Goal: Task Accomplishment & Management: Manage account settings

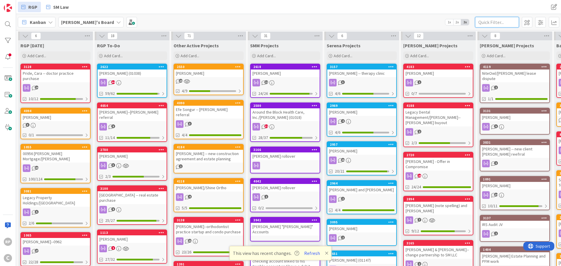
click at [494, 25] on input "text" at bounding box center [497, 22] width 44 height 11
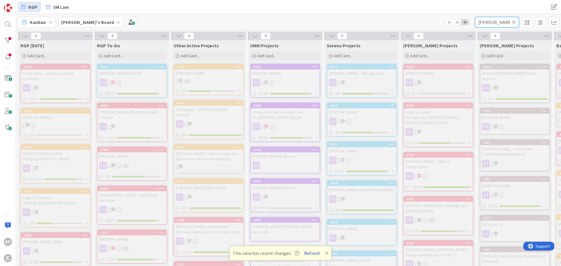
type input "[PERSON_NAME]"
click at [315, 252] on button "Refresh" at bounding box center [312, 254] width 20 height 8
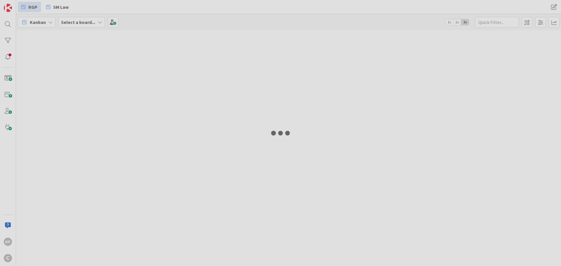
type input "[PERSON_NAME]"
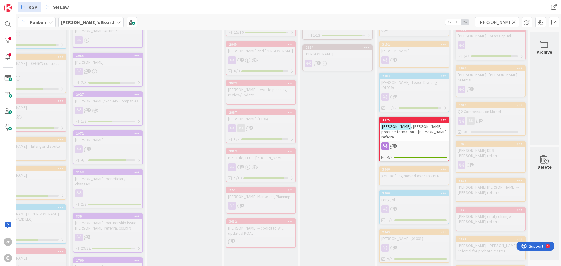
scroll to position [322, 182]
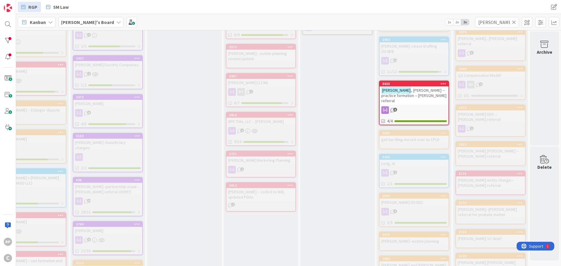
click at [419, 88] on span ", [PERSON_NAME] -- practice formation -- [PERSON_NAME] referral" at bounding box center [414, 96] width 65 height 16
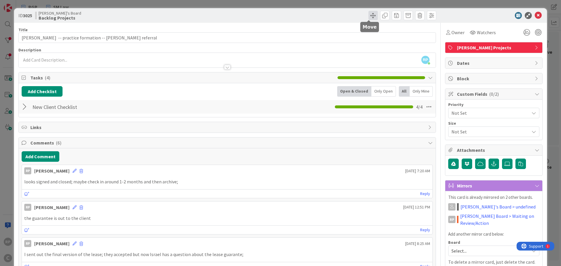
click at [370, 14] on span at bounding box center [373, 15] width 9 height 9
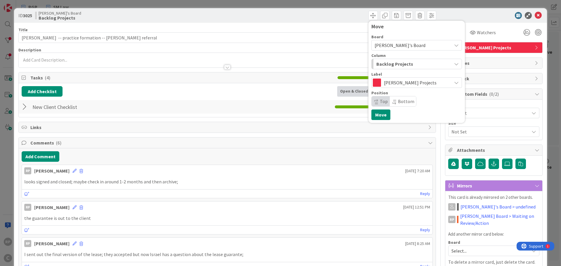
click at [387, 65] on span "Backlog Projects" at bounding box center [395, 64] width 37 height 8
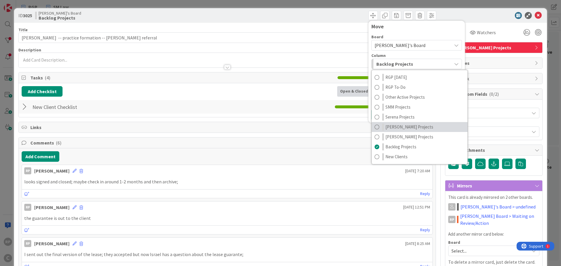
click at [387, 129] on span "[PERSON_NAME] Projects" at bounding box center [410, 127] width 48 height 7
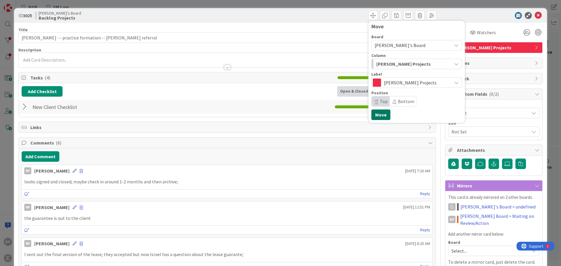
click at [378, 114] on button "Move" at bounding box center [381, 115] width 19 height 11
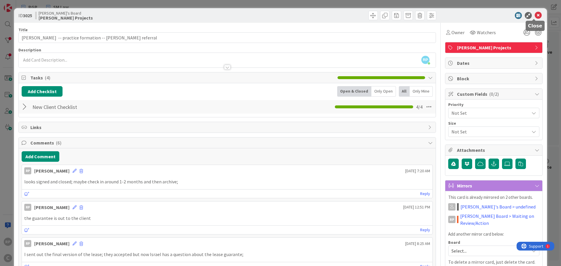
click at [535, 16] on icon at bounding box center [538, 15] width 7 height 7
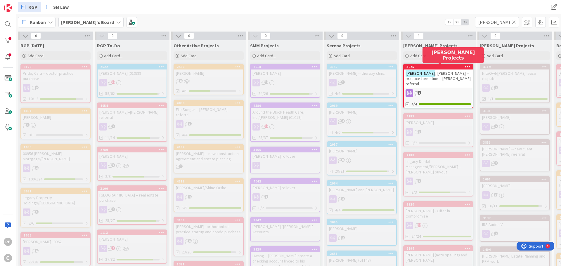
click at [427, 65] on div "3025" at bounding box center [440, 67] width 66 height 4
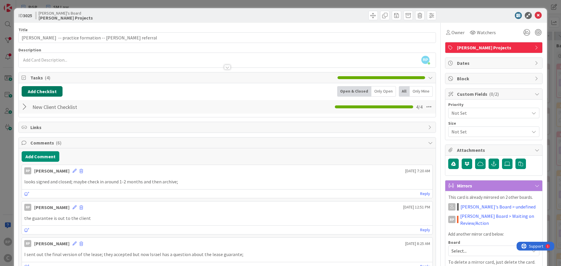
click at [41, 90] on button "Add Checklist" at bounding box center [42, 91] width 41 height 11
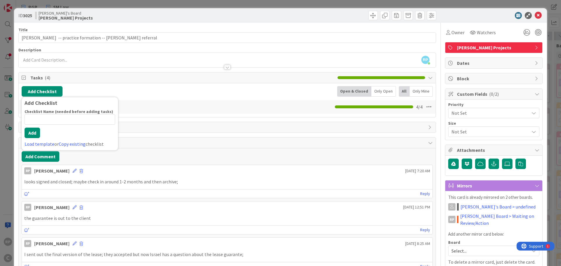
click at [49, 118] on input at bounding box center [70, 119] width 91 height 11
type input "9"
type input "Client-Facing Documents"
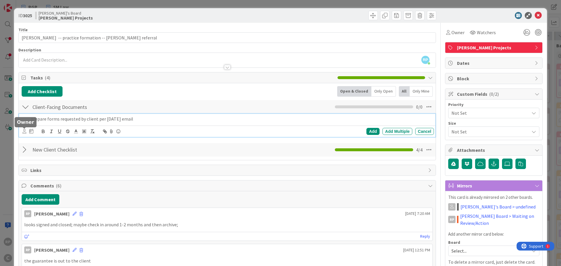
click at [25, 131] on icon at bounding box center [25, 131] width 4 height 4
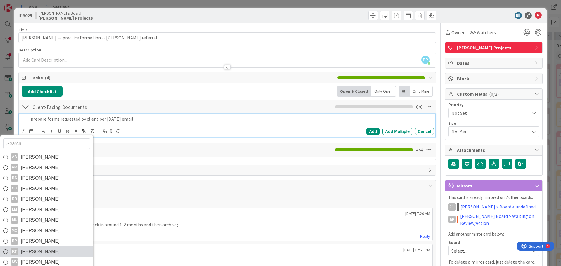
click at [48, 253] on link "RT Ryan Taylor" at bounding box center [46, 252] width 93 height 11
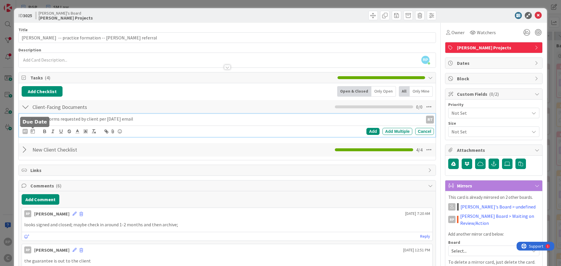
click at [31, 132] on icon at bounding box center [33, 131] width 4 height 5
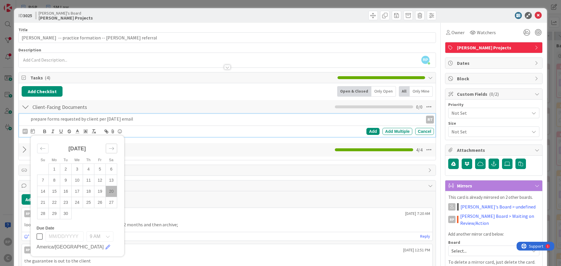
click at [115, 147] on div "Move forward to switch to the next month." at bounding box center [111, 149] width 11 height 10
click at [79, 168] on td "1" at bounding box center [77, 169] width 11 height 11
type input "10/01/2025"
click at [367, 133] on div "Add" at bounding box center [373, 131] width 13 height 7
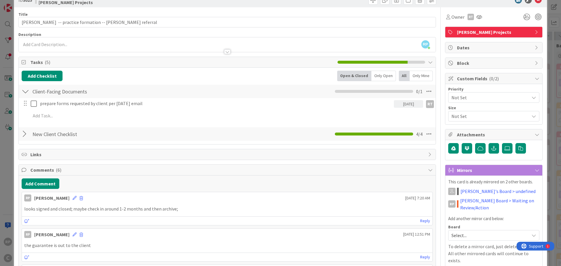
scroll to position [29, 0]
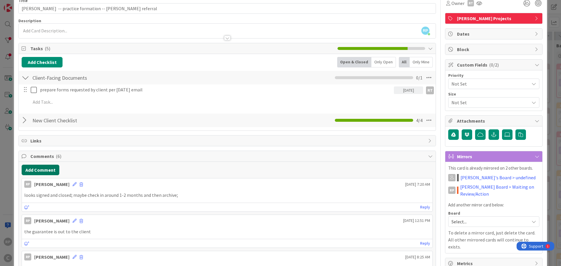
click at [32, 169] on button "Add Comment" at bounding box center [41, 170] width 38 height 11
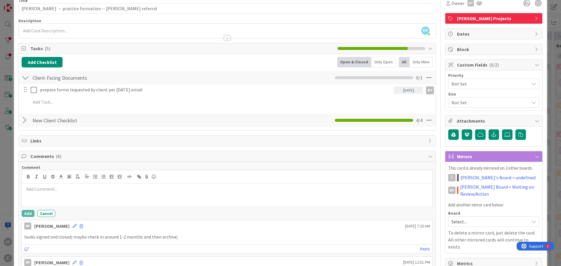
click at [40, 186] on p at bounding box center [227, 189] width 406 height 7
click at [315, 187] on p "client requested new project to prepare 7 forms for the practice; RP will reque…" at bounding box center [227, 189] width 406 height 7
click at [352, 194] on div "client requested new project to prepare 7 forms for the practice; RP will reque…" at bounding box center [227, 195] width 411 height 23
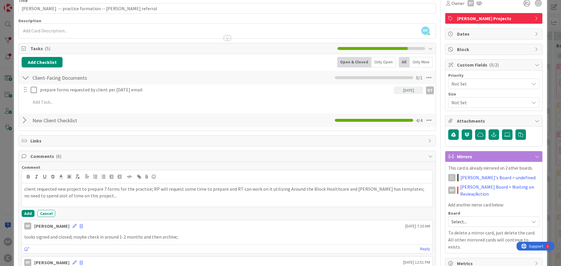
click at [230, 188] on p "client requested new project to prepare 7 forms for the practice; RP will reque…" at bounding box center [227, 192] width 406 height 13
click at [153, 202] on div "client requested new project to prepare 7 forms for the practice; RP will reque…" at bounding box center [227, 195] width 411 height 23
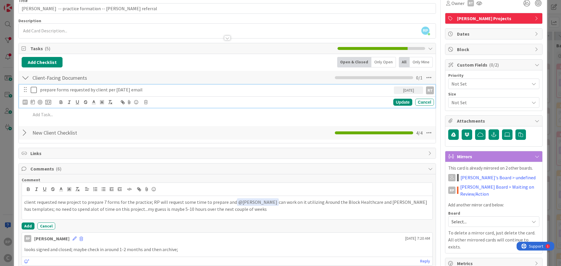
click at [156, 93] on div "prepare forms requested by client per 9/20/2025 email 10/01/2025 RT RT Update C…" at bounding box center [227, 96] width 417 height 23
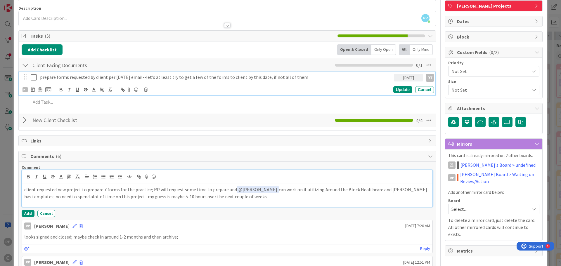
click at [132, 198] on p "client requested new project to prepare 7 forms for the practice; RP will reque…" at bounding box center [227, 193] width 406 height 14
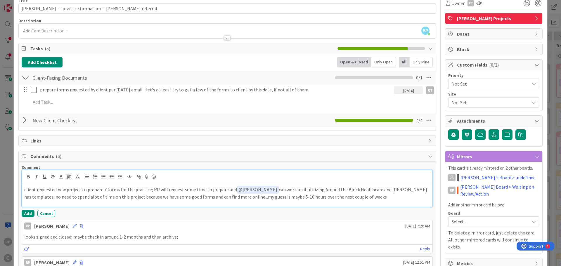
click at [361, 190] on p "client requested new project to prepare 7 forms for the practice; RP will reque…" at bounding box center [227, 193] width 406 height 14
click at [363, 192] on p "client requested new project to prepare 7 forms for the practice; RP will reque…" at bounding box center [227, 193] width 406 height 14
click at [391, 193] on p "client requested new project to prepare 7 forms for the practice; RP will reque…" at bounding box center [227, 193] width 406 height 14
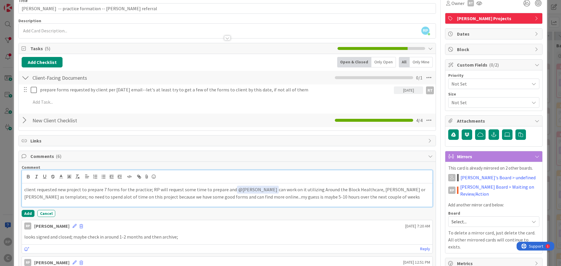
click at [392, 191] on p "client requested new project to prepare 7 forms for the practice; RP will reque…" at bounding box center [227, 193] width 406 height 14
click at [391, 191] on p "client requested new project to prepare 7 forms for the practice; RP will reque…" at bounding box center [227, 193] width 406 height 14
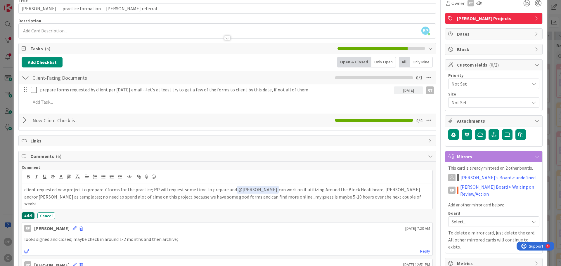
click at [30, 214] on button "Add" at bounding box center [28, 216] width 13 height 7
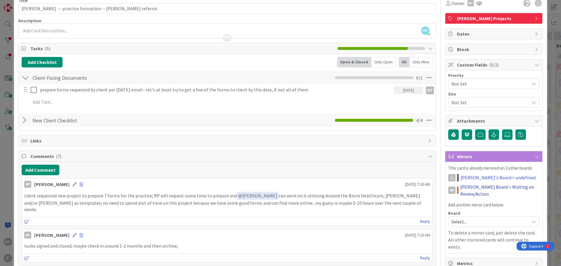
click at [470, 188] on link "Ryan's Board > Waiting on Review/Action" at bounding box center [499, 191] width 79 height 14
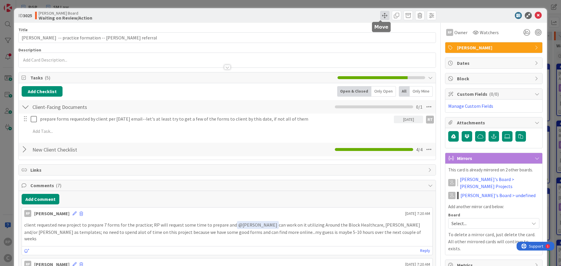
click at [380, 19] on span at bounding box center [384, 15] width 9 height 9
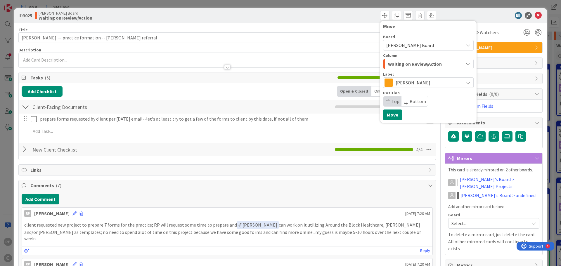
click at [398, 65] on span "Waiting on Review/Action" at bounding box center [415, 64] width 54 height 8
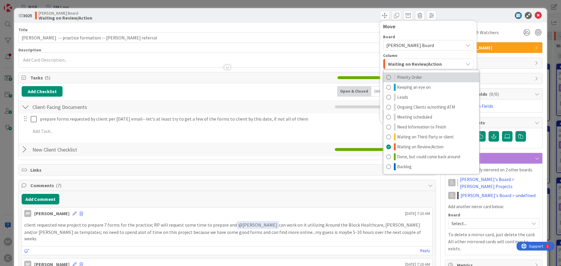
click at [404, 75] on span "Priority Order" at bounding box center [409, 77] width 25 height 7
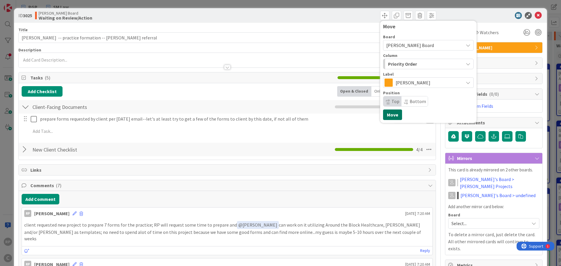
click at [393, 114] on button "Move" at bounding box center [392, 115] width 19 height 11
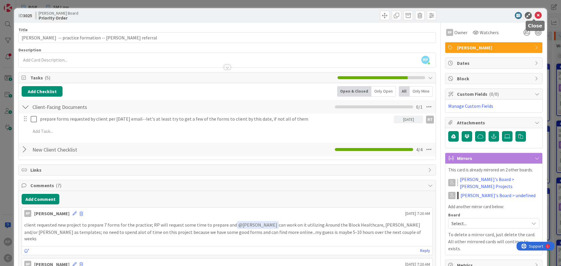
click at [535, 15] on icon at bounding box center [538, 15] width 7 height 7
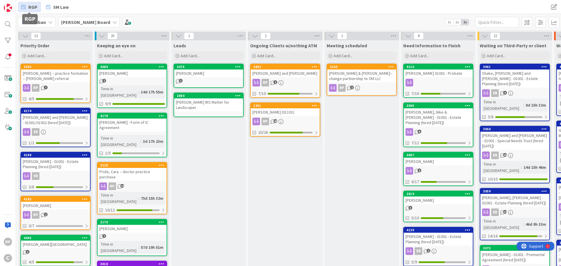
click at [34, 5] on span "RGP" at bounding box center [32, 7] width 9 height 7
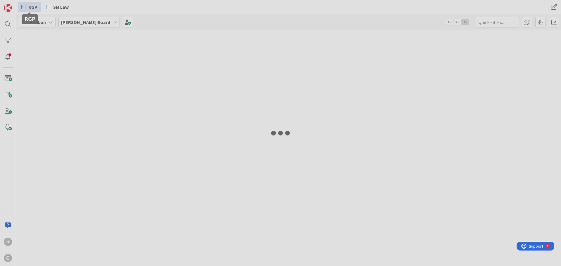
type input "[PERSON_NAME]"
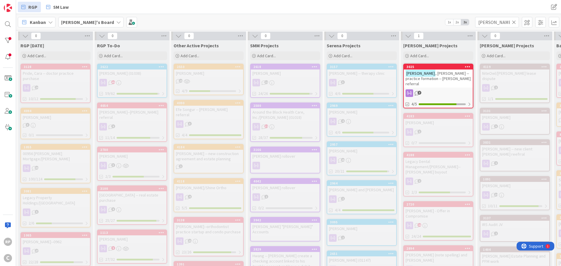
click at [436, 76] on span ", [PERSON_NAME] -- practice formation -- [PERSON_NAME] referral" at bounding box center [438, 79] width 65 height 16
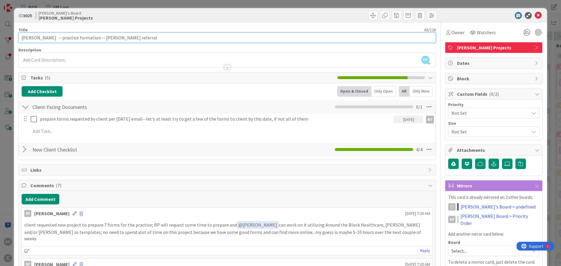
drag, startPoint x: 150, startPoint y: 39, endPoint x: 101, endPoint y: 41, distance: 48.9
click at [101, 41] on input "[PERSON_NAME] -- practice formation -- [PERSON_NAME] referral" at bounding box center [227, 37] width 418 height 11
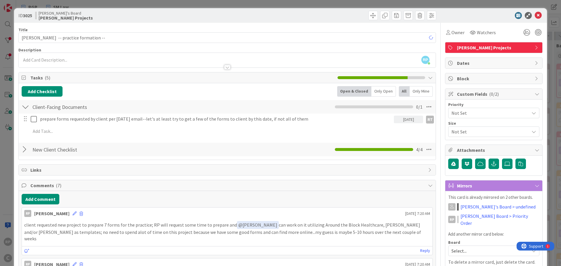
click at [246, 53] on div "RP Richard Pearce just joined" at bounding box center [227, 60] width 417 height 15
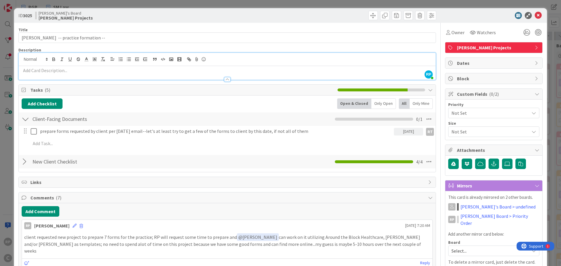
click at [74, 66] on div at bounding box center [227, 73] width 417 height 14
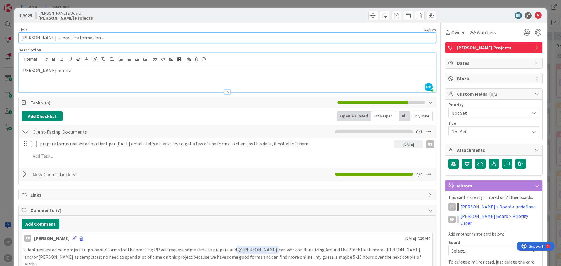
drag, startPoint x: 102, startPoint y: 38, endPoint x: 62, endPoint y: 42, distance: 40.5
click at [62, 42] on input "Donaldson, Isreal -- practice formation --" at bounding box center [227, 37] width 418 height 11
type input "Donaldson, Isreal -- practice documents"
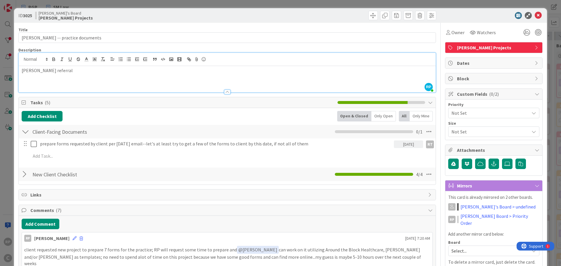
click at [445, 15] on div at bounding box center [490, 15] width 103 height 7
click at [535, 13] on icon at bounding box center [538, 15] width 7 height 7
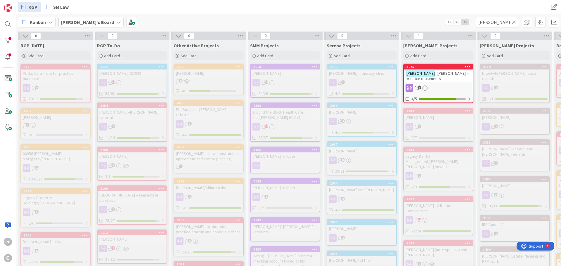
click at [445, 64] on link "3025 Donaldson , Isreal -- practice documents 7 4/5" at bounding box center [438, 83] width 70 height 39
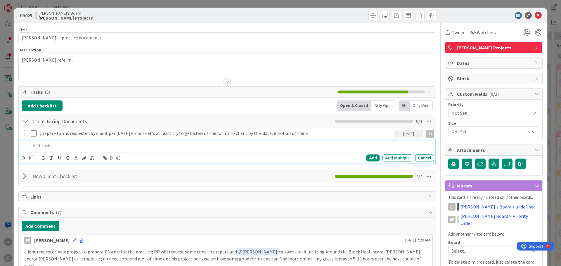
click at [43, 148] on p at bounding box center [231, 145] width 401 height 7
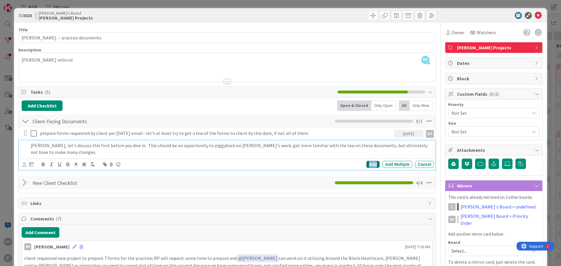
click at [367, 165] on div "Add" at bounding box center [373, 164] width 13 height 7
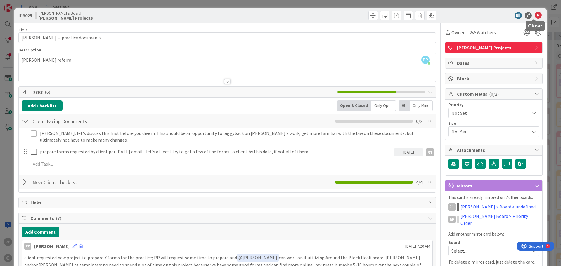
click at [536, 14] on icon at bounding box center [538, 15] width 7 height 7
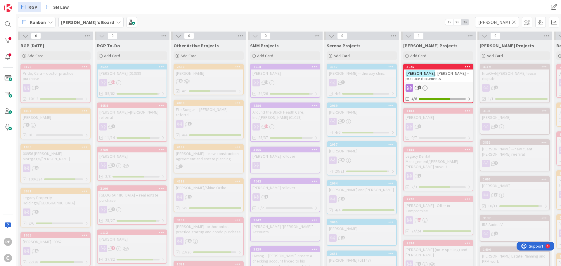
scroll to position [0, 182]
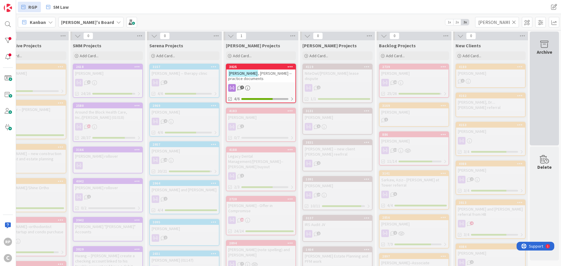
click at [539, 84] on div "Archive" at bounding box center [544, 89] width 29 height 114
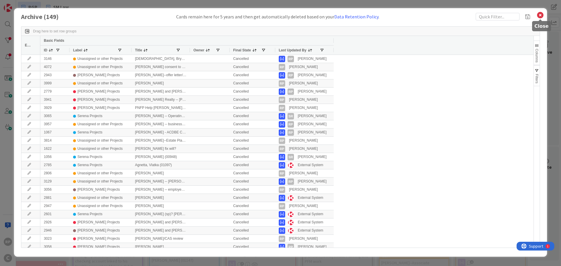
click at [540, 14] on icon at bounding box center [541, 15] width 8 height 8
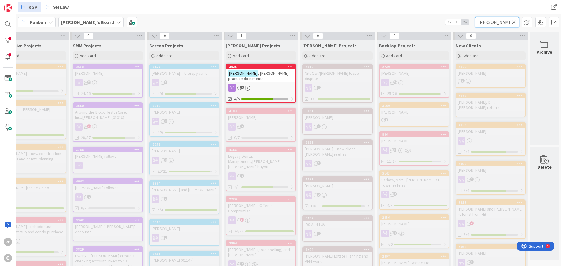
click at [515, 22] on div "[PERSON_NAME]" at bounding box center [497, 22] width 44 height 11
click at [514, 21] on icon at bounding box center [514, 22] width 4 height 5
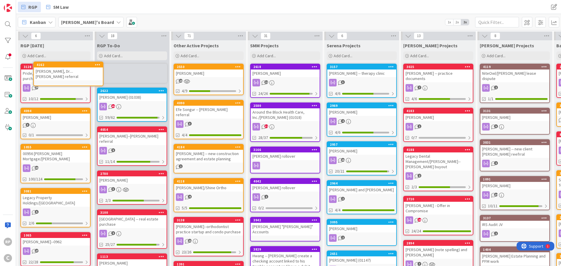
scroll to position [0, 0]
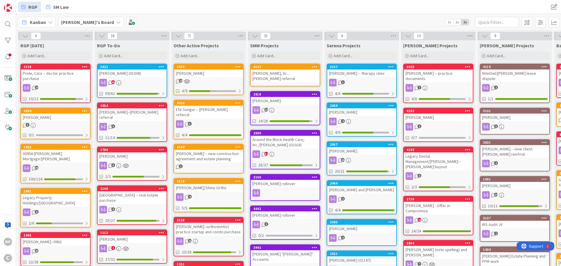
click at [288, 73] on div "[PERSON_NAME], Dr....[PERSON_NAME] referral" at bounding box center [285, 76] width 69 height 13
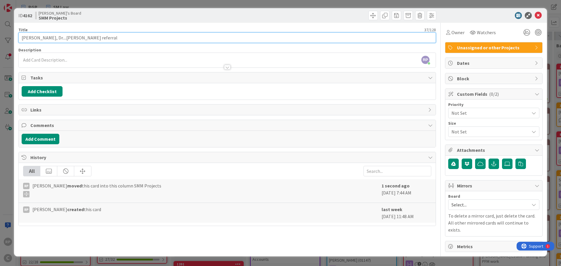
drag, startPoint x: 94, startPoint y: 38, endPoint x: 35, endPoint y: 38, distance: 59.1
click at [35, 38] on input "[PERSON_NAME], Dr....[PERSON_NAME] referral" at bounding box center [227, 37] width 418 height 11
drag, startPoint x: 45, startPoint y: 37, endPoint x: 79, endPoint y: 40, distance: 34.4
click at [79, 40] on input "[PERSON_NAME], Dr....[PERSON_NAME] referral" at bounding box center [227, 37] width 418 height 11
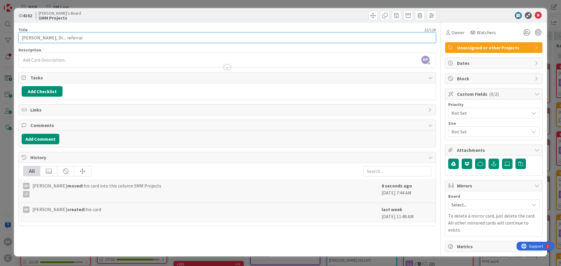
drag, startPoint x: 81, startPoint y: 39, endPoint x: 35, endPoint y: 40, distance: 45.9
click at [35, 40] on input "Habte, Dr.... referral" at bounding box center [227, 37] width 418 height 11
type input "Habte, Eden"
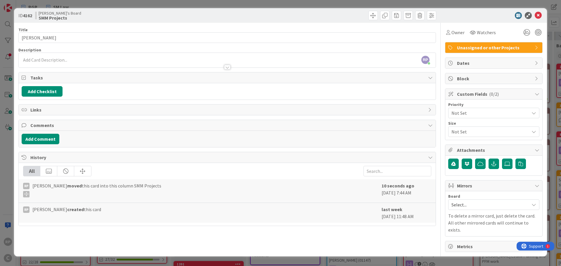
click at [56, 63] on div at bounding box center [227, 64] width 417 height 6
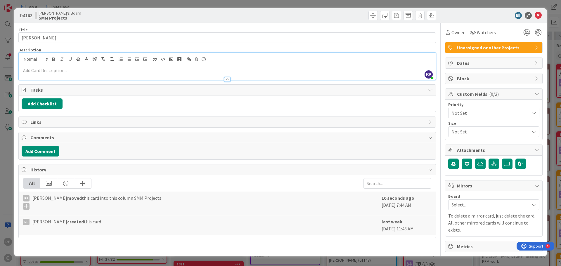
click at [59, 70] on p at bounding box center [227, 70] width 411 height 7
paste div
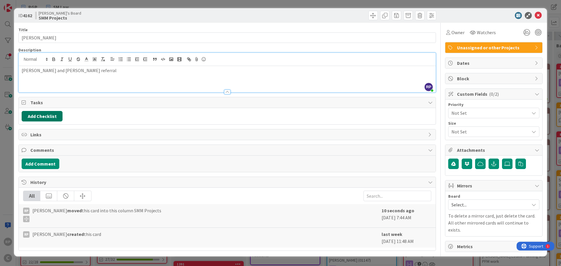
click at [42, 120] on button "Add Checklist" at bounding box center [42, 116] width 41 height 11
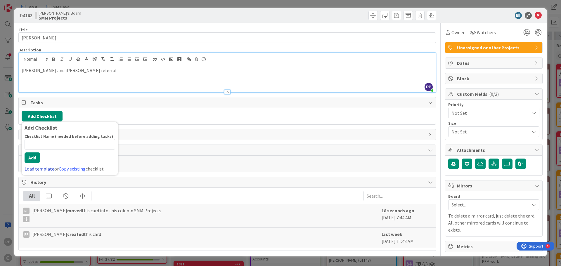
click at [41, 167] on link "Load template" at bounding box center [40, 169] width 30 height 6
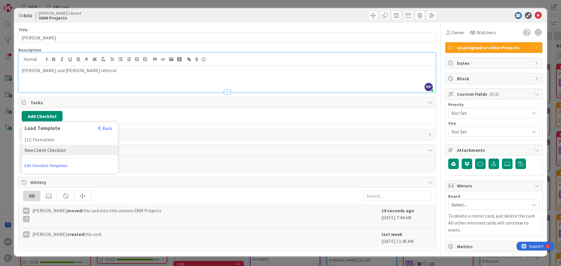
click at [44, 155] on div "New Client Checklist" at bounding box center [70, 150] width 96 height 11
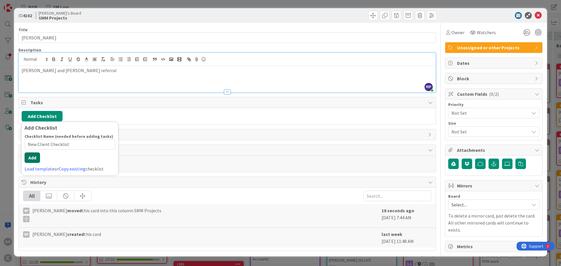
click at [30, 165] on div "Checklist Name (needed before adding tasks) 20 / 64 New Client Checklist Add Lo…" at bounding box center [70, 153] width 91 height 39
click at [31, 158] on button "Add" at bounding box center [32, 158] width 15 height 11
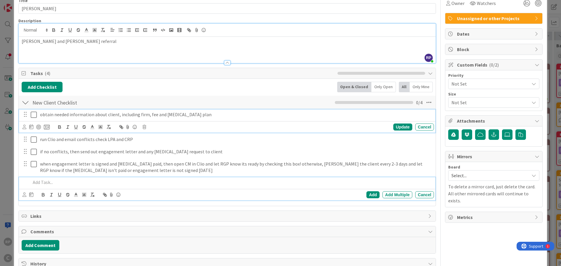
scroll to position [42, 0]
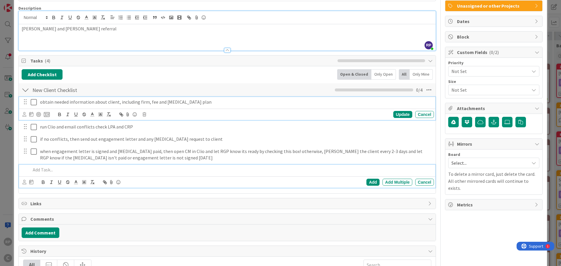
click at [210, 116] on div "obtain needed information about client, including firm, fee and retainer plan U…" at bounding box center [227, 108] width 417 height 23
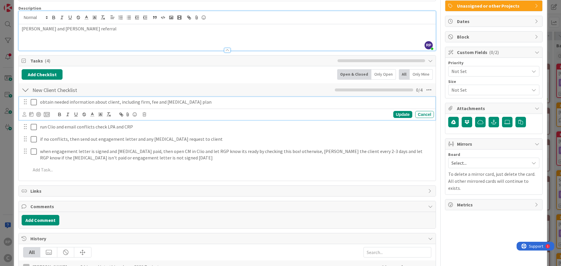
click at [201, 100] on p "obtain needed information about client, including firm, fee and retainer plan" at bounding box center [236, 102] width 392 height 7
click at [92, 133] on div "obtain needed information about client, including firm, fee and retainer plan--…" at bounding box center [227, 137] width 411 height 81
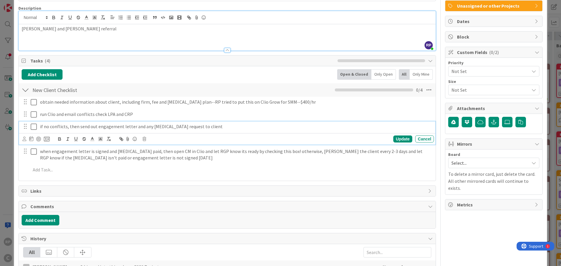
click at [89, 131] on div "if no conflicts, then send out engagement letter and any retainer request to cl…" at bounding box center [236, 127] width 396 height 10
click at [23, 139] on icon at bounding box center [25, 139] width 4 height 4
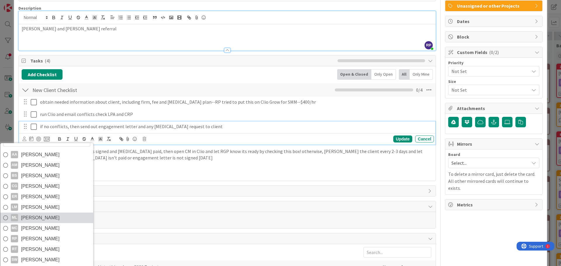
scroll to position [96, 0]
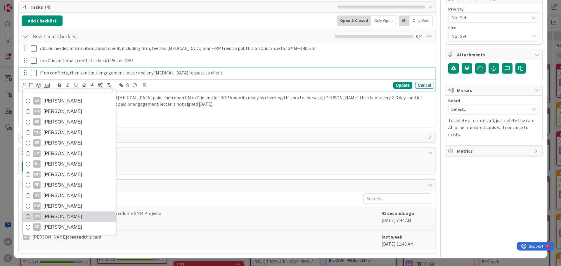
click at [58, 212] on link "SM Samantha Moffitt" at bounding box center [69, 217] width 93 height 11
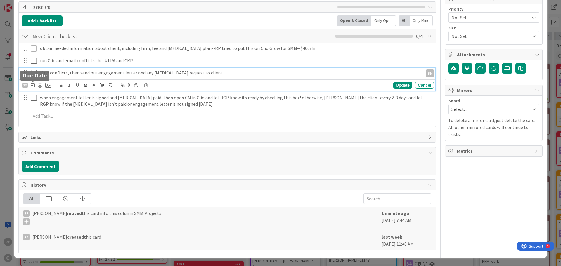
click at [32, 84] on icon at bounding box center [33, 85] width 4 height 5
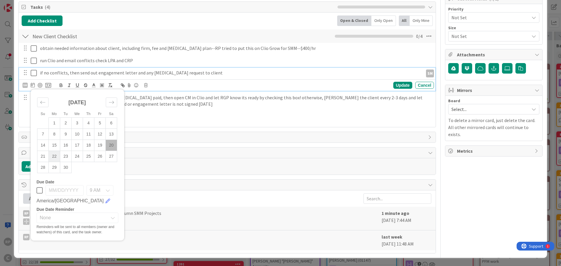
click at [56, 157] on td "22" at bounding box center [54, 156] width 11 height 11
type input "09/22/2025"
click at [398, 86] on div "Update" at bounding box center [402, 85] width 19 height 7
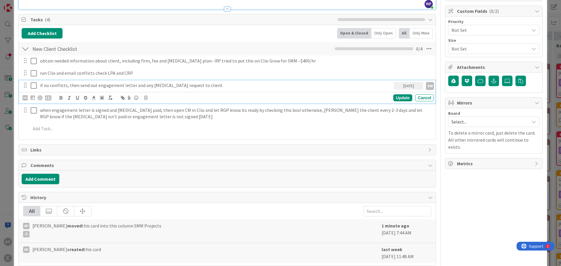
click at [122, 87] on div "if no conflicts, then send out engagement letter and any retainer request to cl…" at bounding box center [227, 91] width 417 height 23
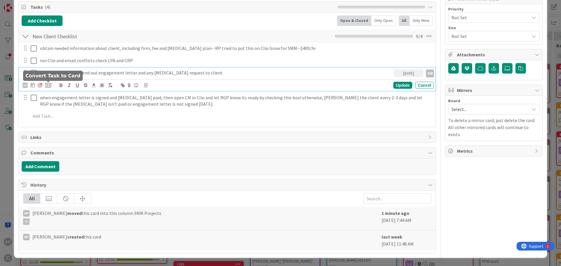
click at [41, 85] on div at bounding box center [40, 85] width 5 height 5
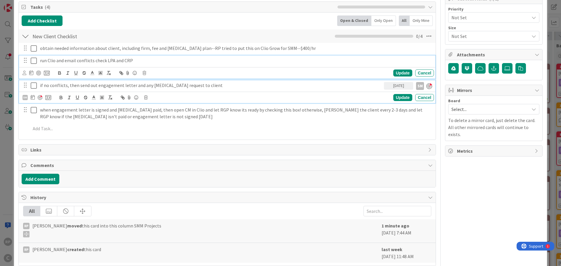
click at [152, 61] on div "run Clio and email conflicts check LPA and CRP Update Cancel" at bounding box center [227, 67] width 417 height 23
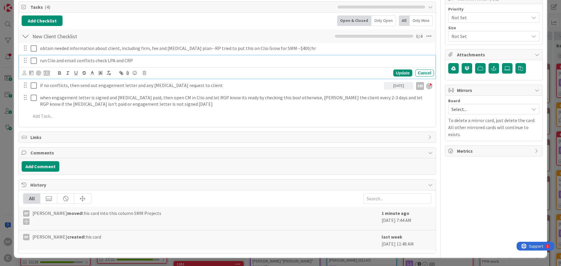
click at [35, 59] on icon at bounding box center [34, 60] width 6 height 7
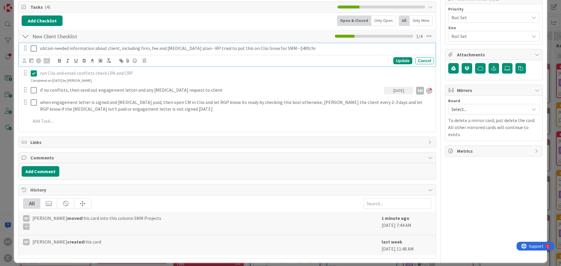
click at [35, 55] on div "obtain needed information about client, including firm, fee and retainer plan--…" at bounding box center [227, 54] width 417 height 23
click at [32, 49] on icon at bounding box center [34, 48] width 6 height 7
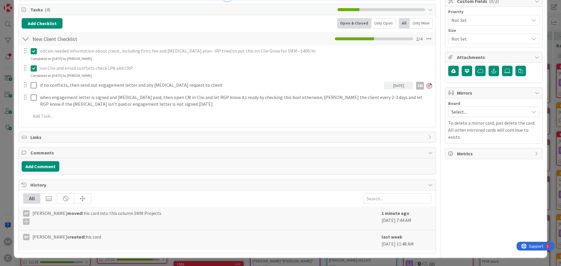
scroll to position [93, 0]
click at [40, 166] on button "Add Comment" at bounding box center [41, 166] width 38 height 11
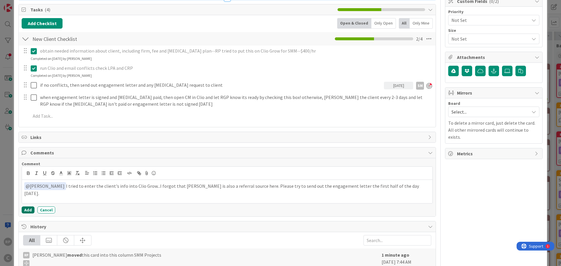
click at [27, 213] on button "Add" at bounding box center [28, 210] width 13 height 7
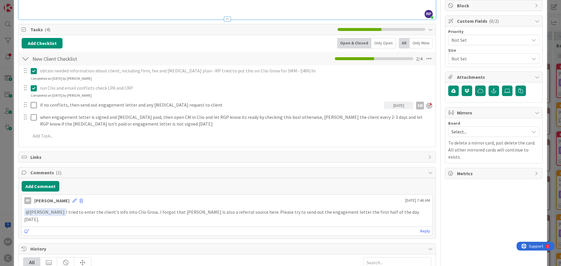
scroll to position [5, 0]
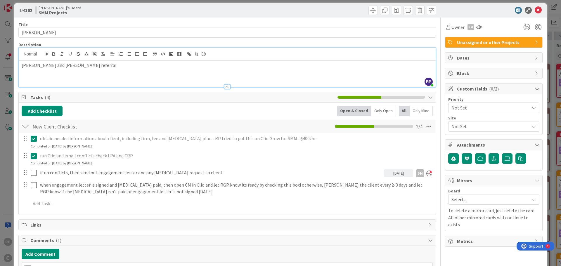
click at [457, 197] on span "Select..." at bounding box center [489, 200] width 75 height 8
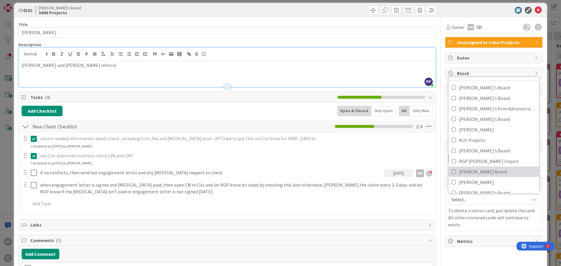
scroll to position [39, 0]
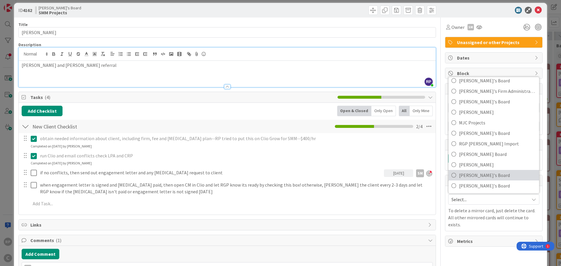
click at [472, 177] on span "Samantha's Board" at bounding box center [497, 175] width 77 height 9
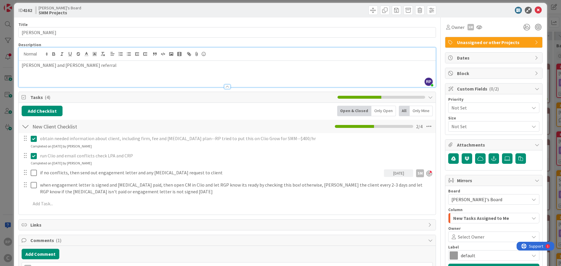
scroll to position [93, 0]
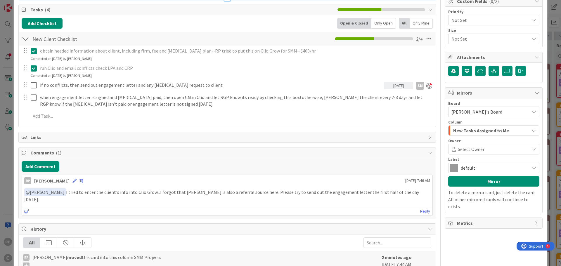
click at [476, 147] on span "Select Owner" at bounding box center [471, 149] width 27 height 7
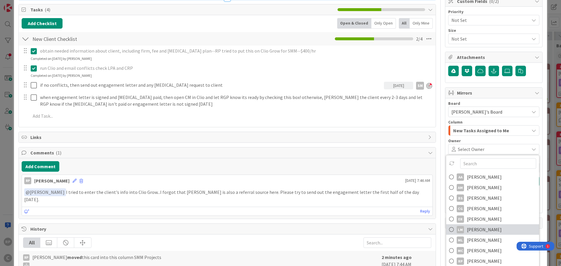
scroll to position [10, 0]
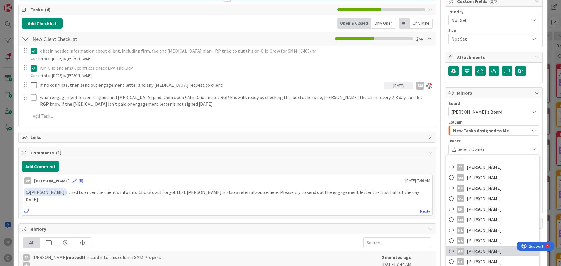
click at [478, 253] on span "Richard Pearce" at bounding box center [484, 251] width 35 height 9
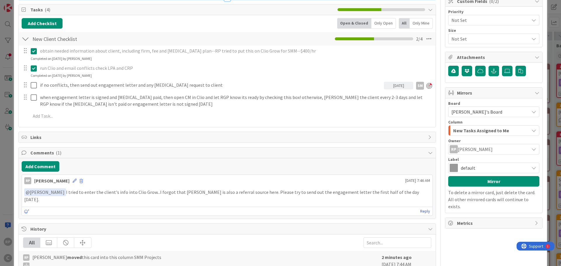
click at [469, 175] on div "Board Samantha's Board Richard's Board Adrianna's Board Brooke's Board Brooke's…" at bounding box center [493, 155] width 91 height 109
click at [468, 183] on button "Mirror" at bounding box center [493, 181] width 91 height 11
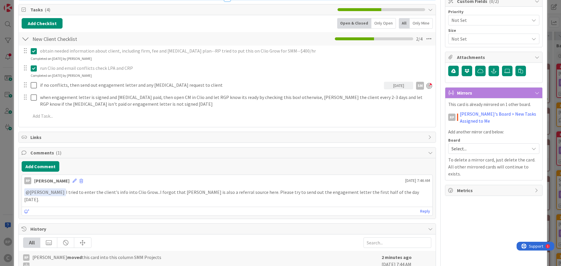
scroll to position [0, 0]
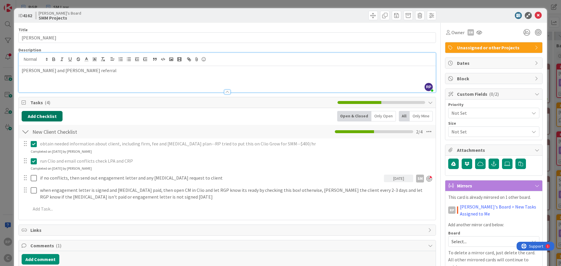
click at [41, 113] on button "Add Checklist" at bounding box center [42, 116] width 41 height 11
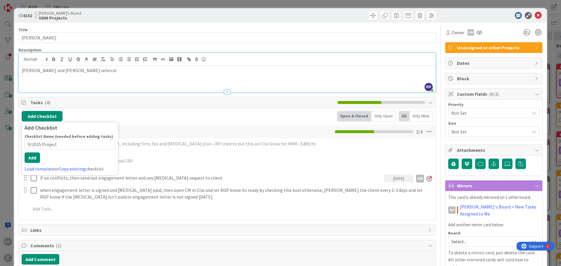
type input "9/2025 Projects"
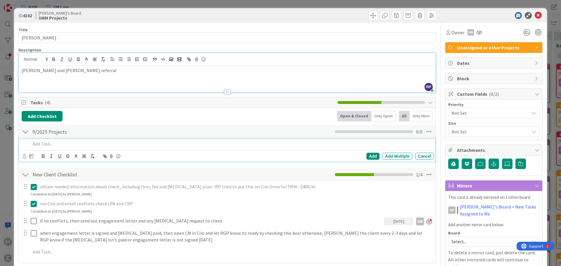
click at [56, 144] on p at bounding box center [231, 144] width 401 height 7
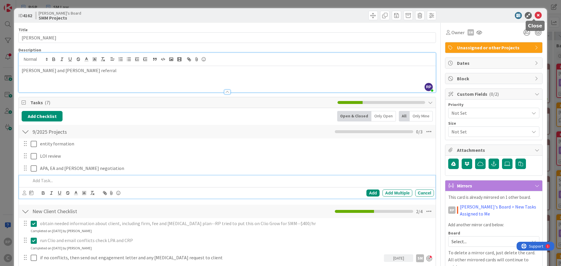
click at [536, 15] on icon at bounding box center [538, 15] width 7 height 7
